Goal: Find specific page/section: Find specific page/section

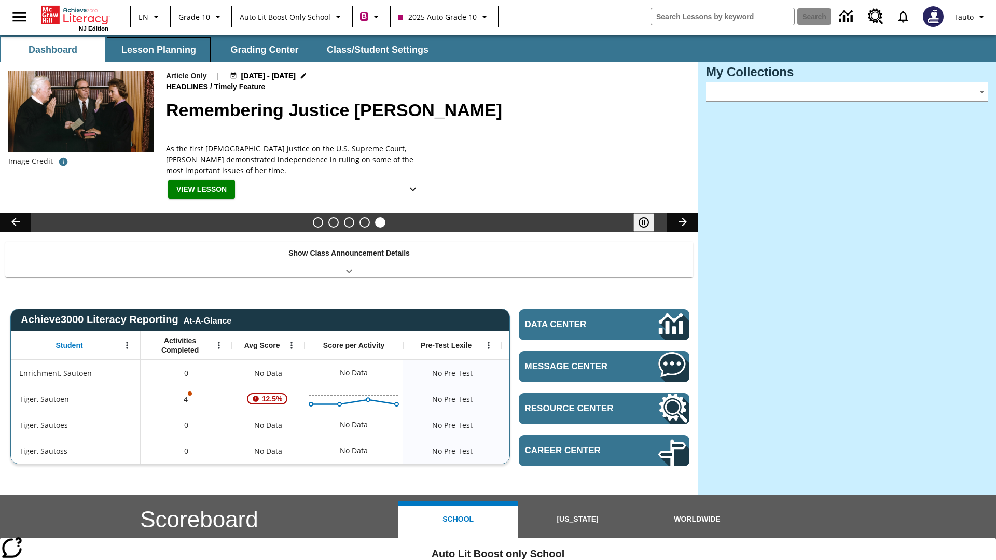
click at [159, 50] on button "Lesson Planning" at bounding box center [159, 49] width 104 height 25
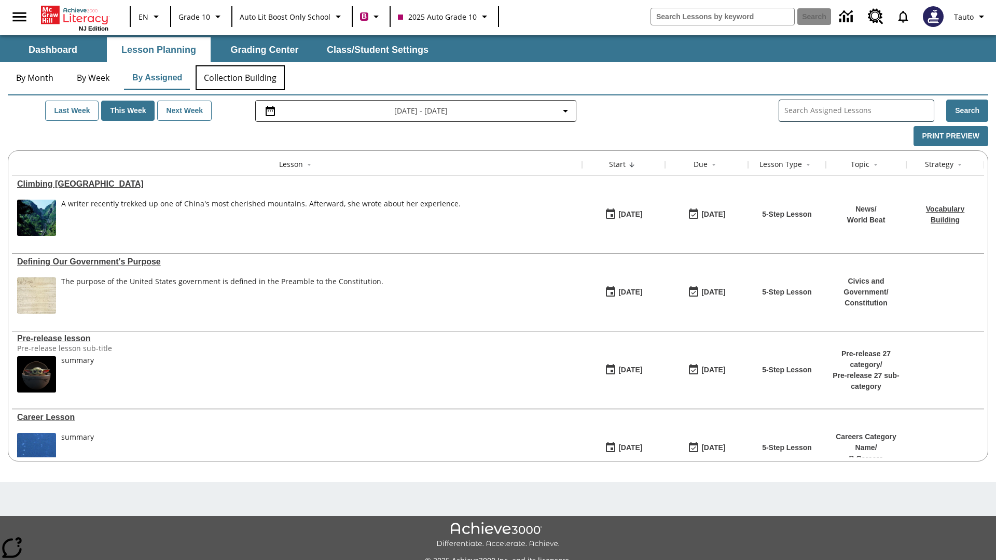
click at [239, 78] on button "Collection Building" at bounding box center [239, 77] width 89 height 25
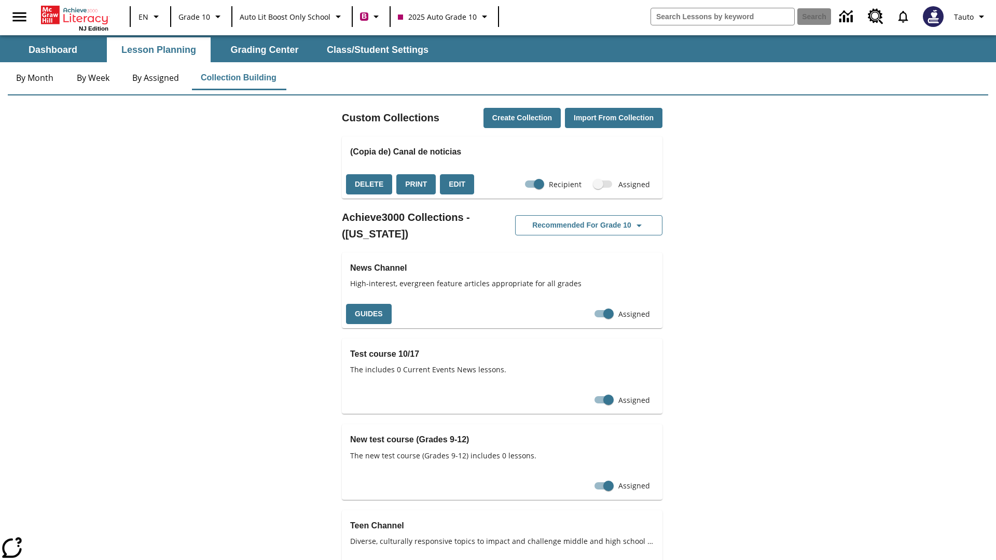
checkbox input "true"
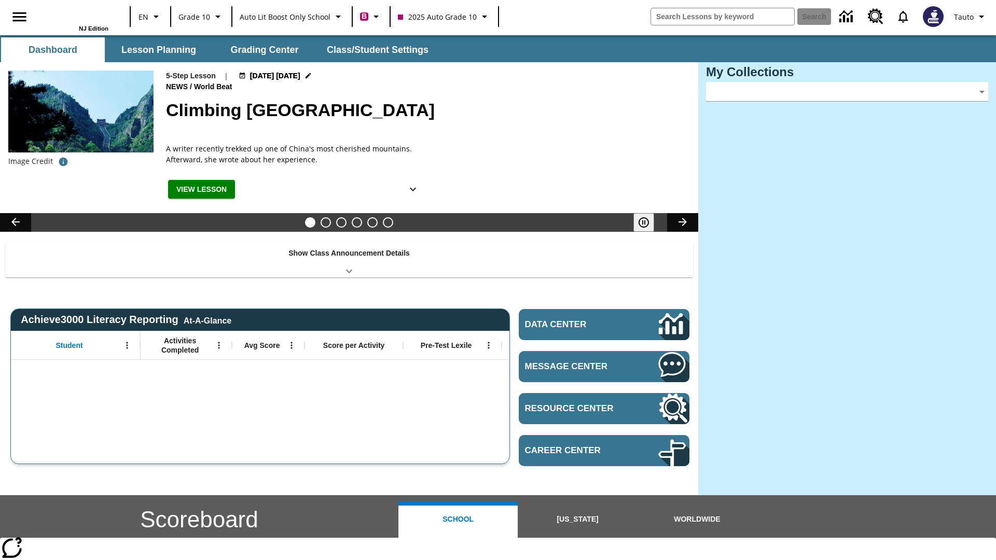
type input "-1"
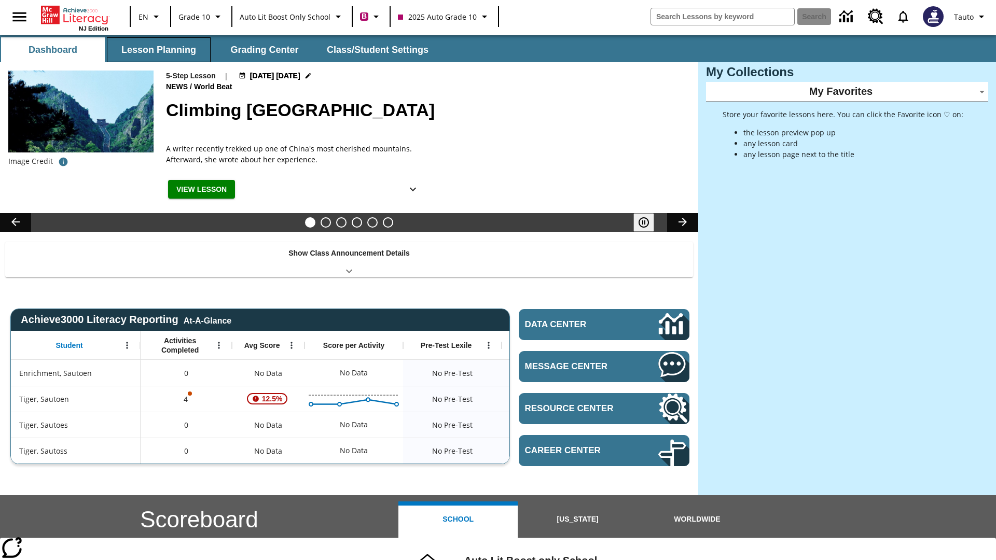
click at [159, 50] on button "Lesson Planning" at bounding box center [159, 49] width 104 height 25
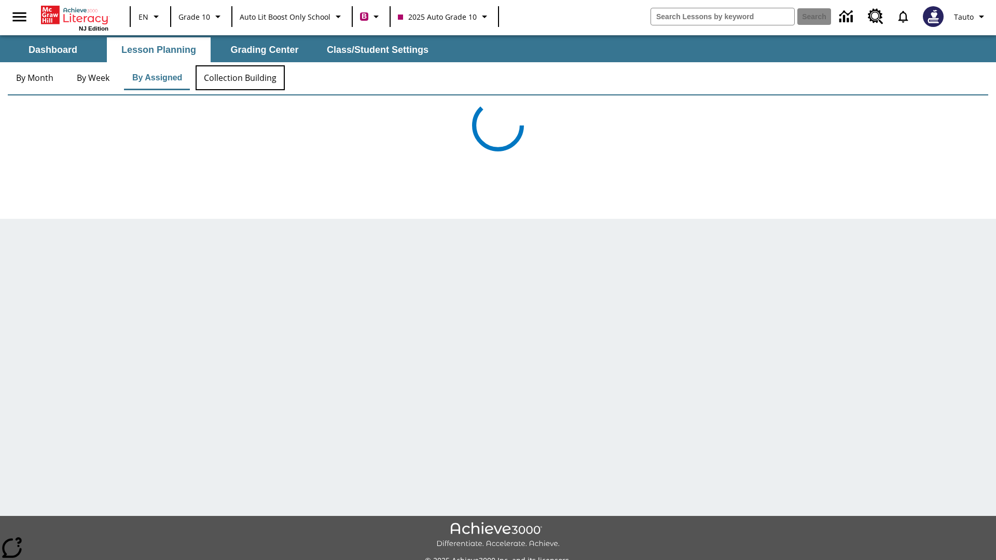
click at [239, 78] on button "Collection Building" at bounding box center [239, 77] width 89 height 25
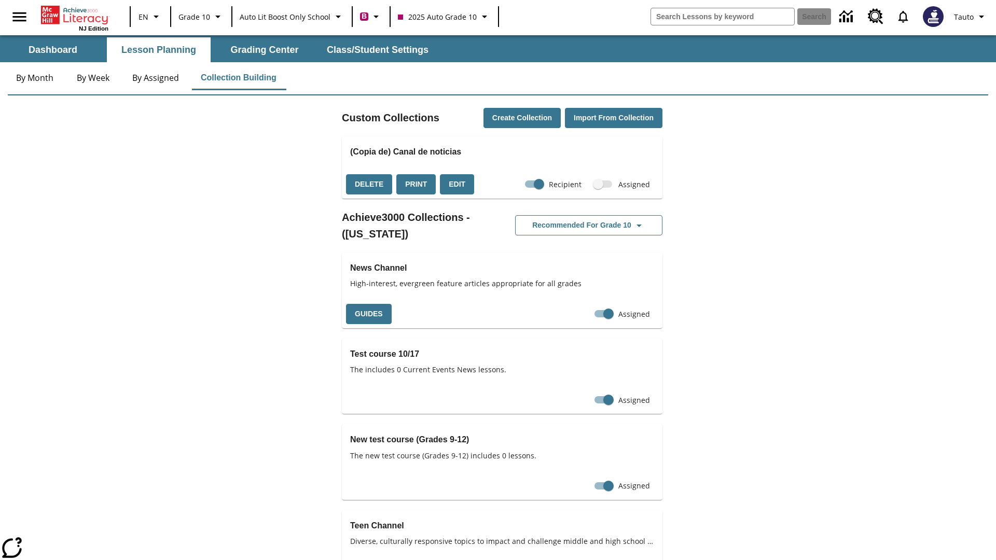
scroll to position [636, 0]
